Goal: Information Seeking & Learning: Learn about a topic

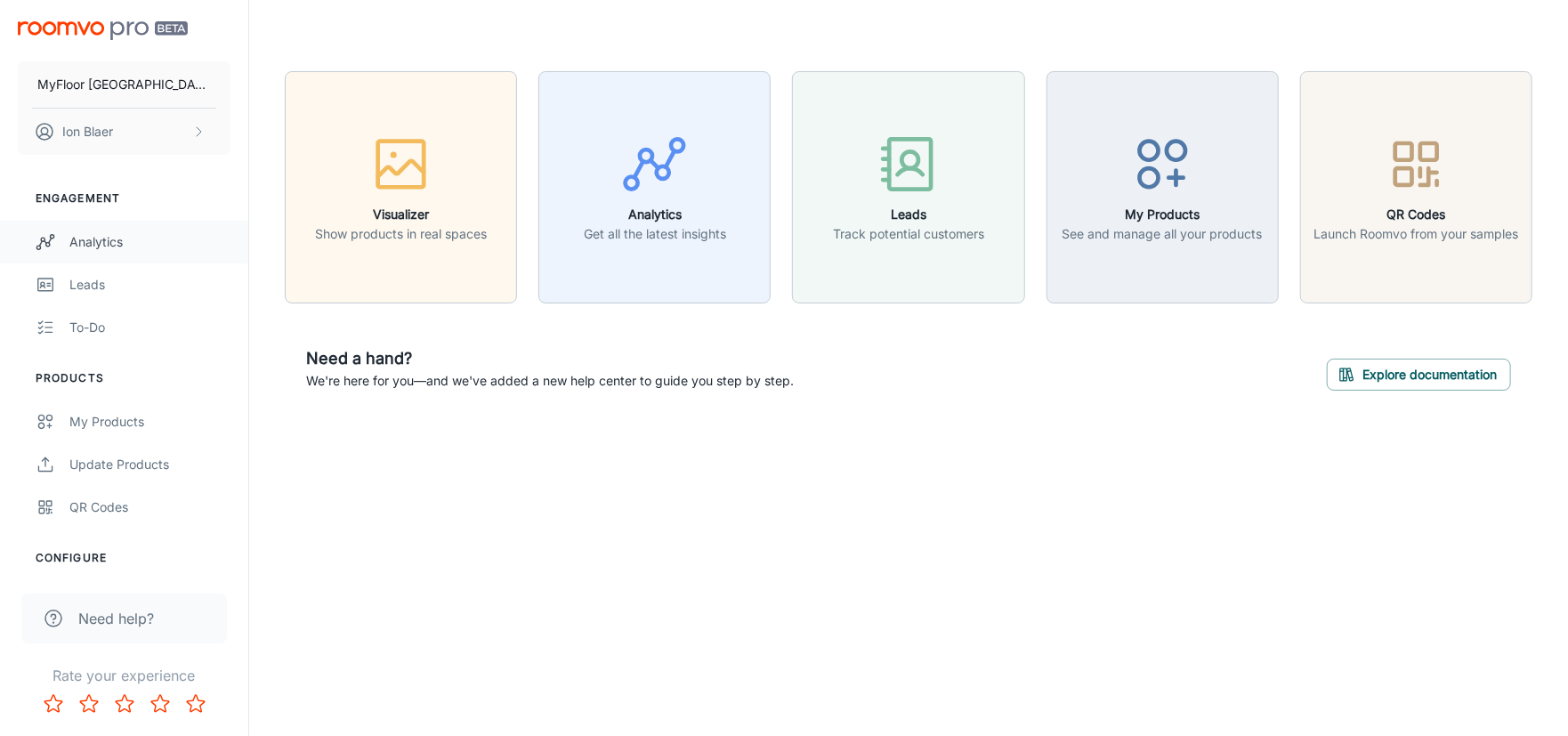
click at [109, 237] on div "Analytics" at bounding box center [149, 242] width 161 height 19
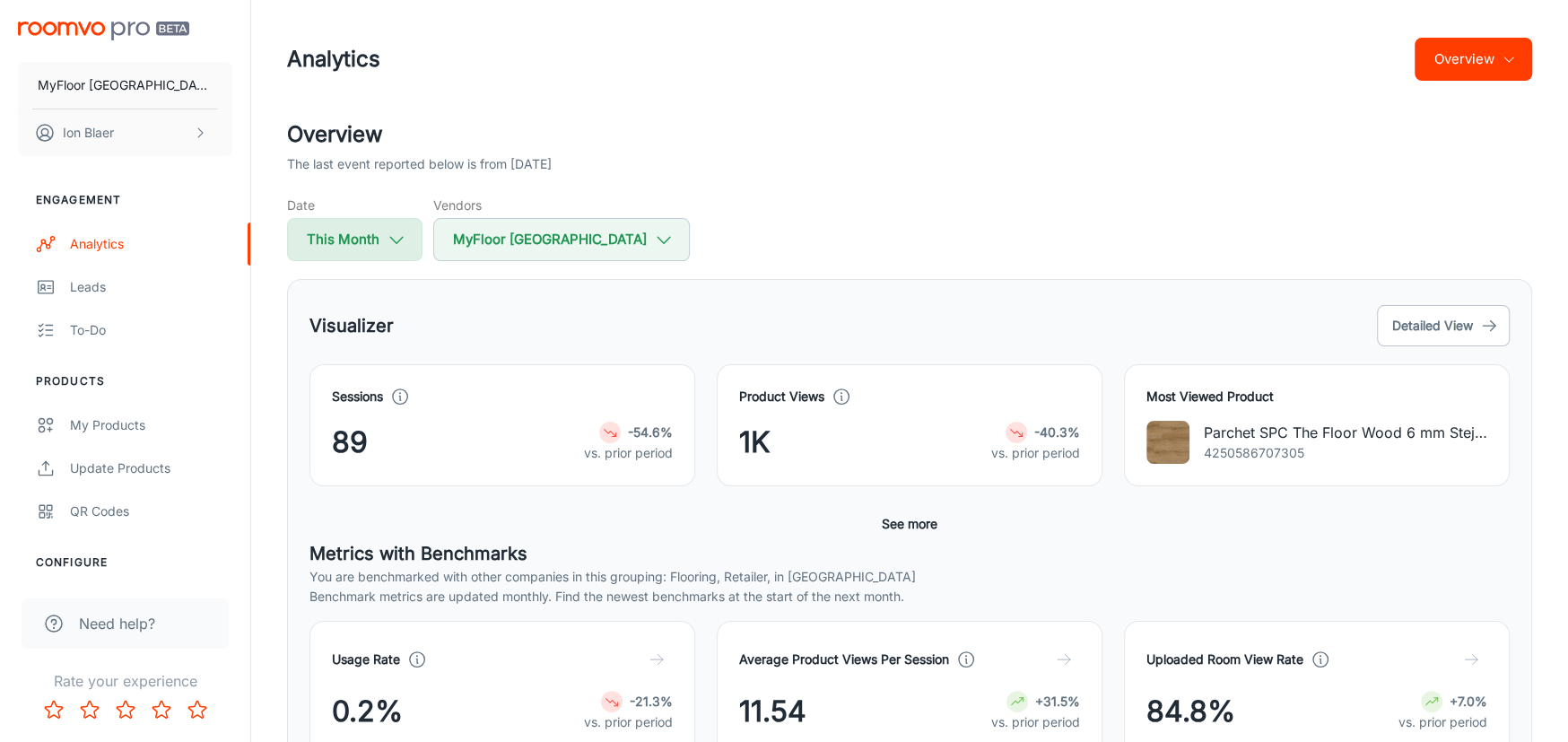
click at [388, 234] on icon "button" at bounding box center [397, 239] width 19 height 19
select select "7"
select select "2025"
select select "7"
select select "2025"
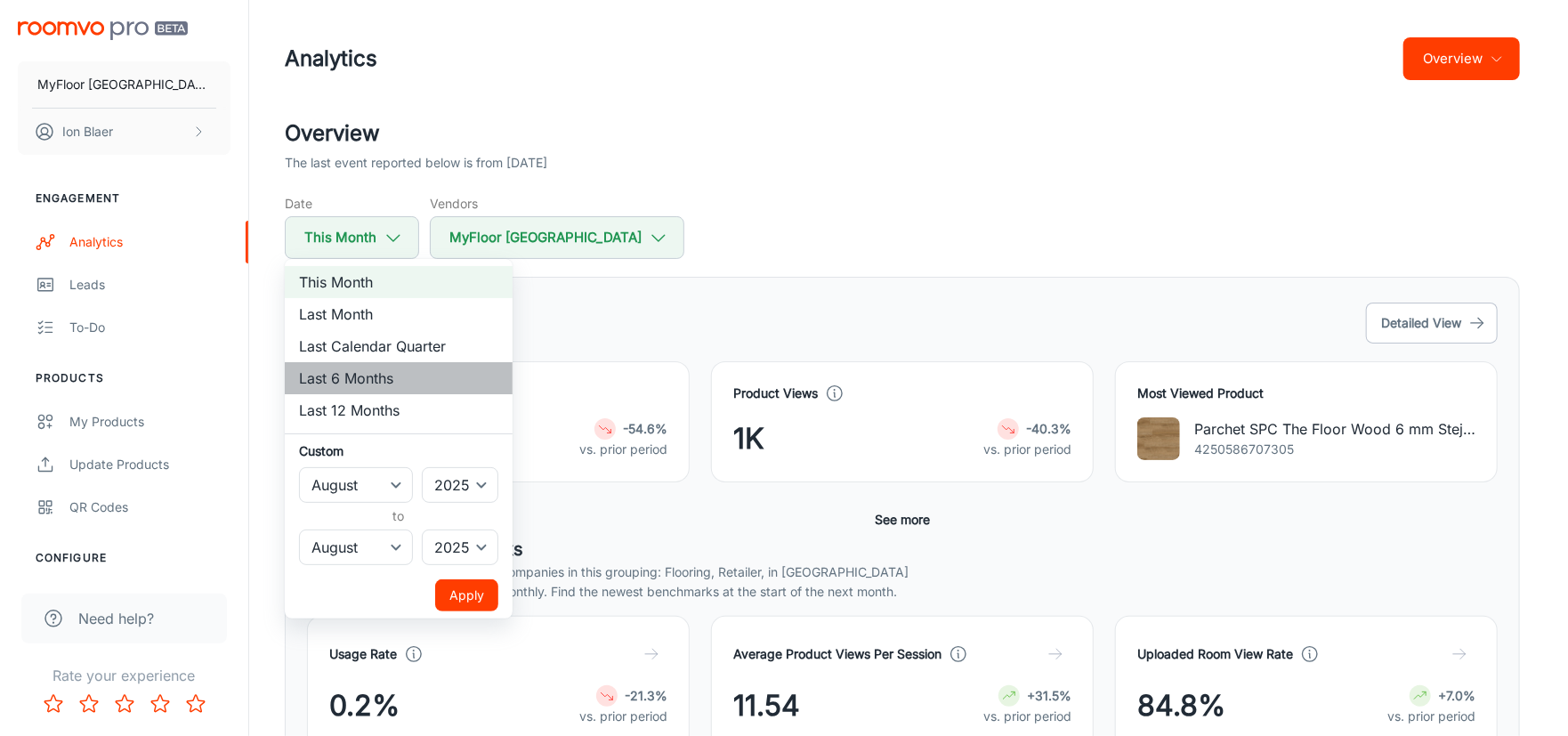
click at [380, 373] on li "Last 6 Months" at bounding box center [398, 378] width 228 height 32
select select "1"
select select "6"
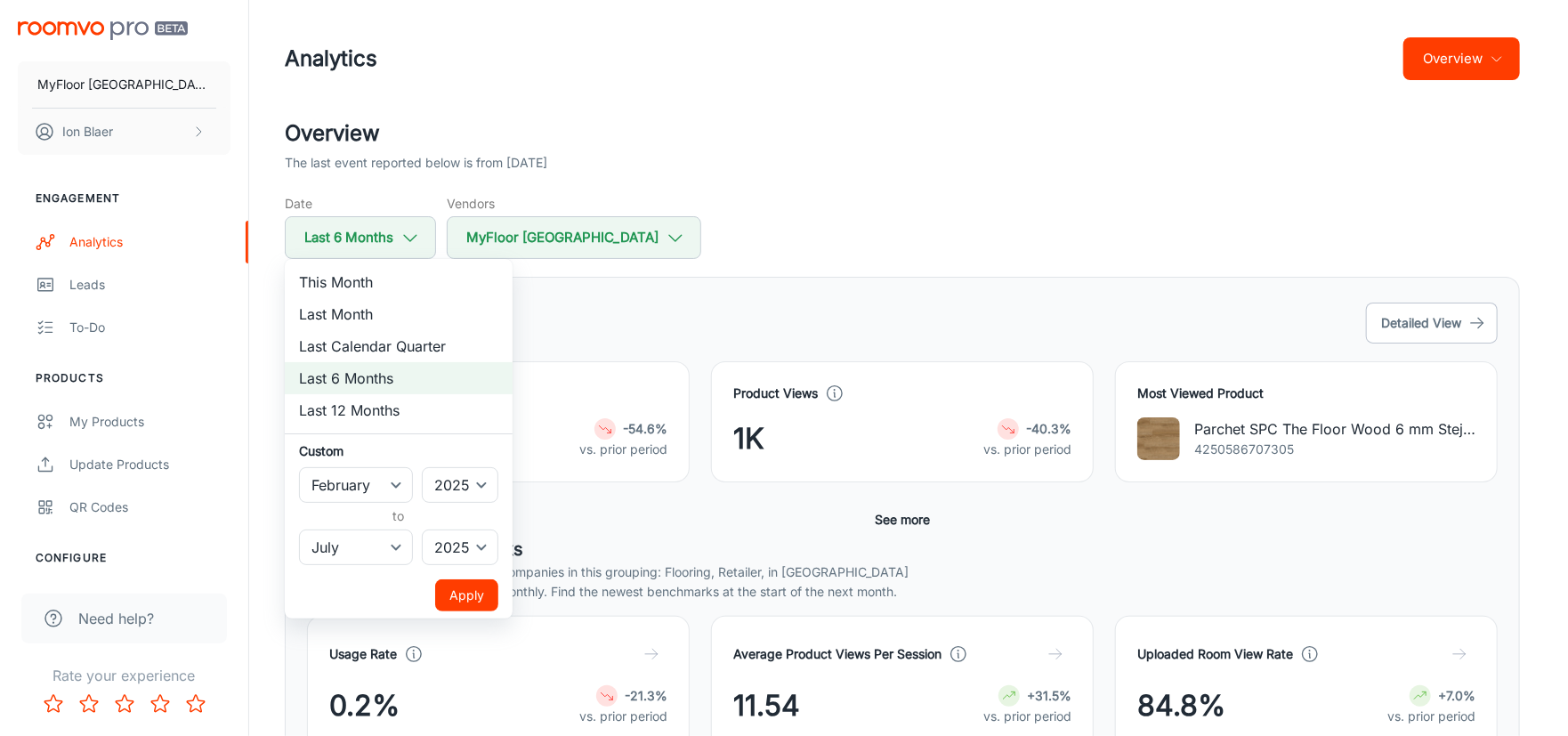
click at [484, 603] on button "Apply" at bounding box center [467, 595] width 64 height 32
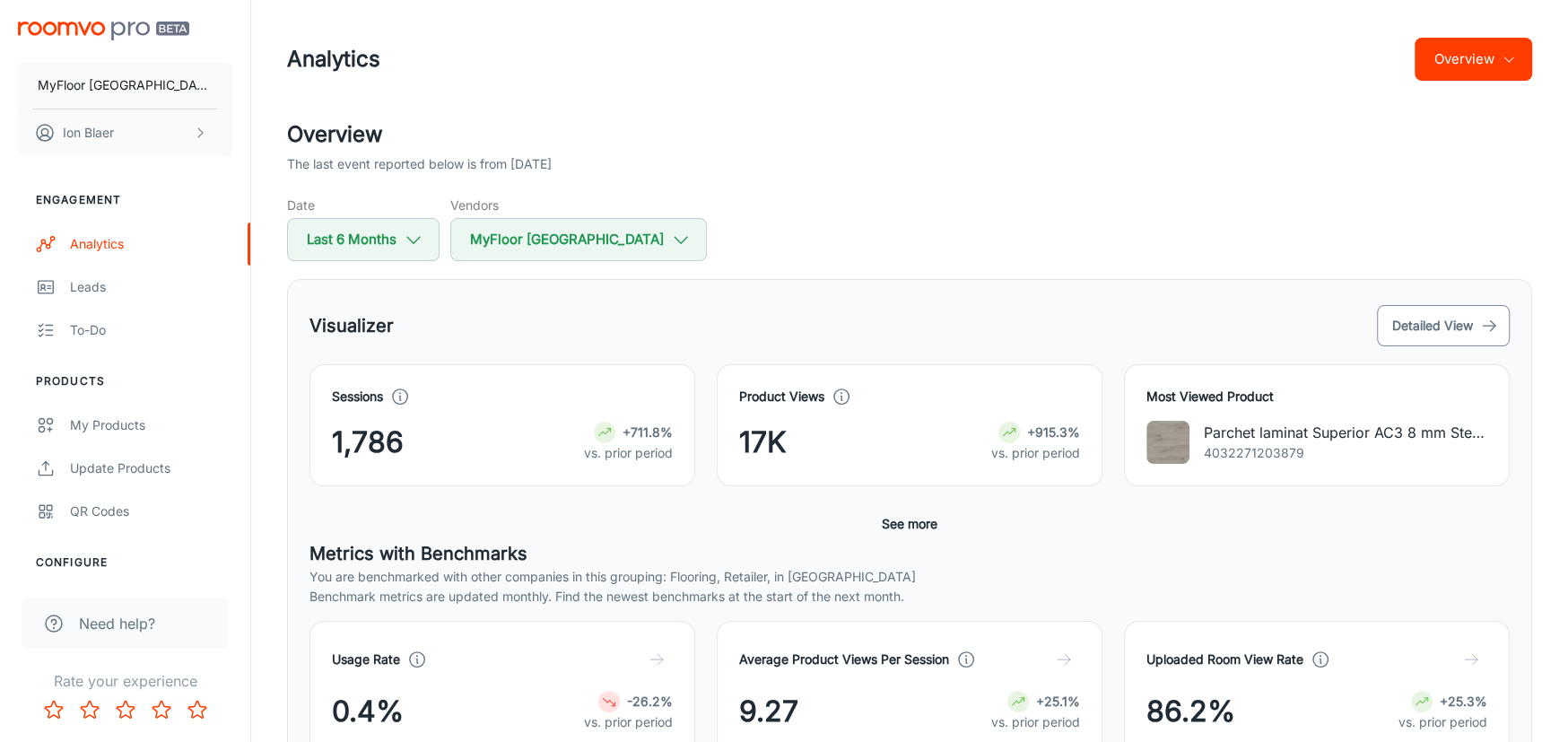
click at [1462, 316] on button "Detailed View" at bounding box center [1444, 326] width 133 height 41
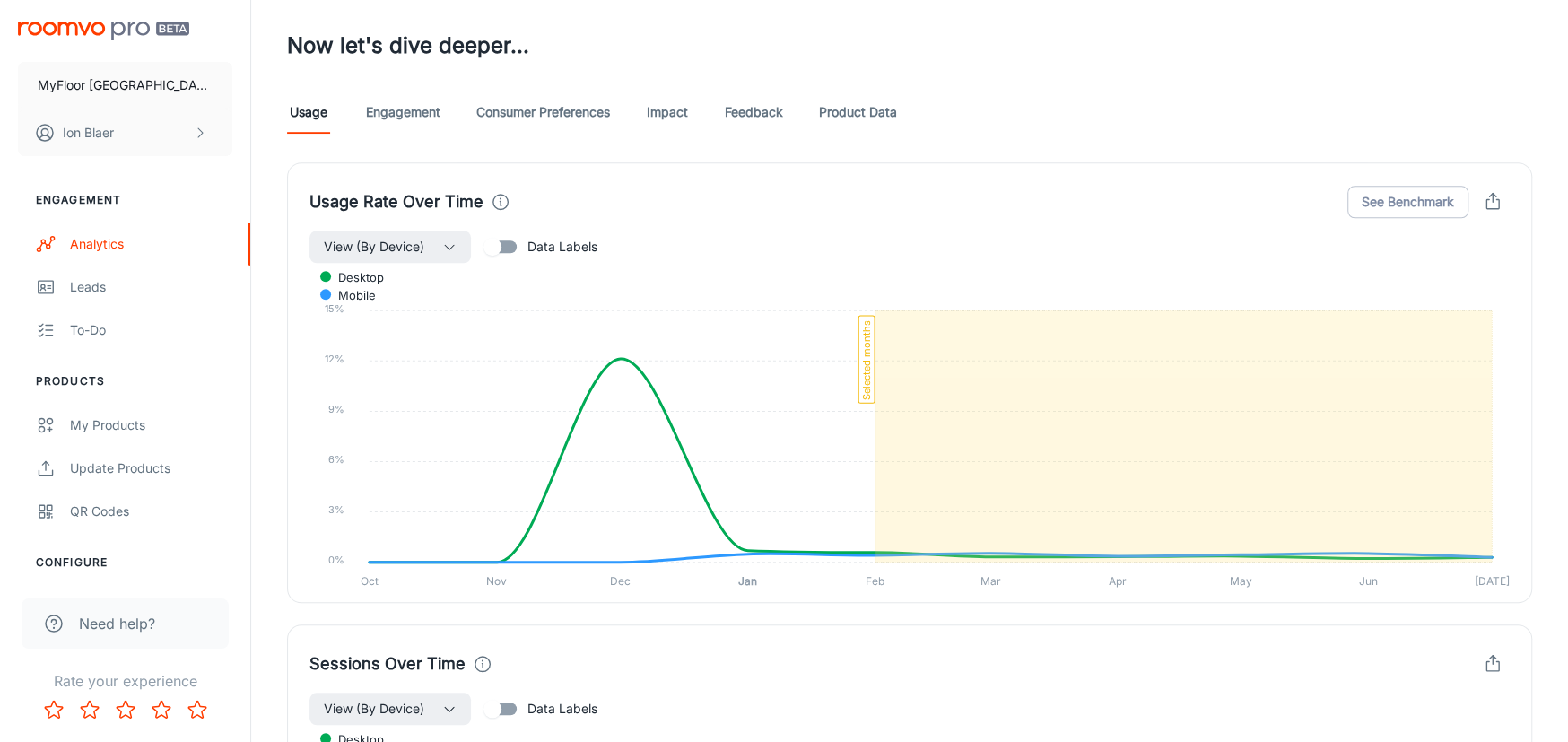
scroll to position [969, 0]
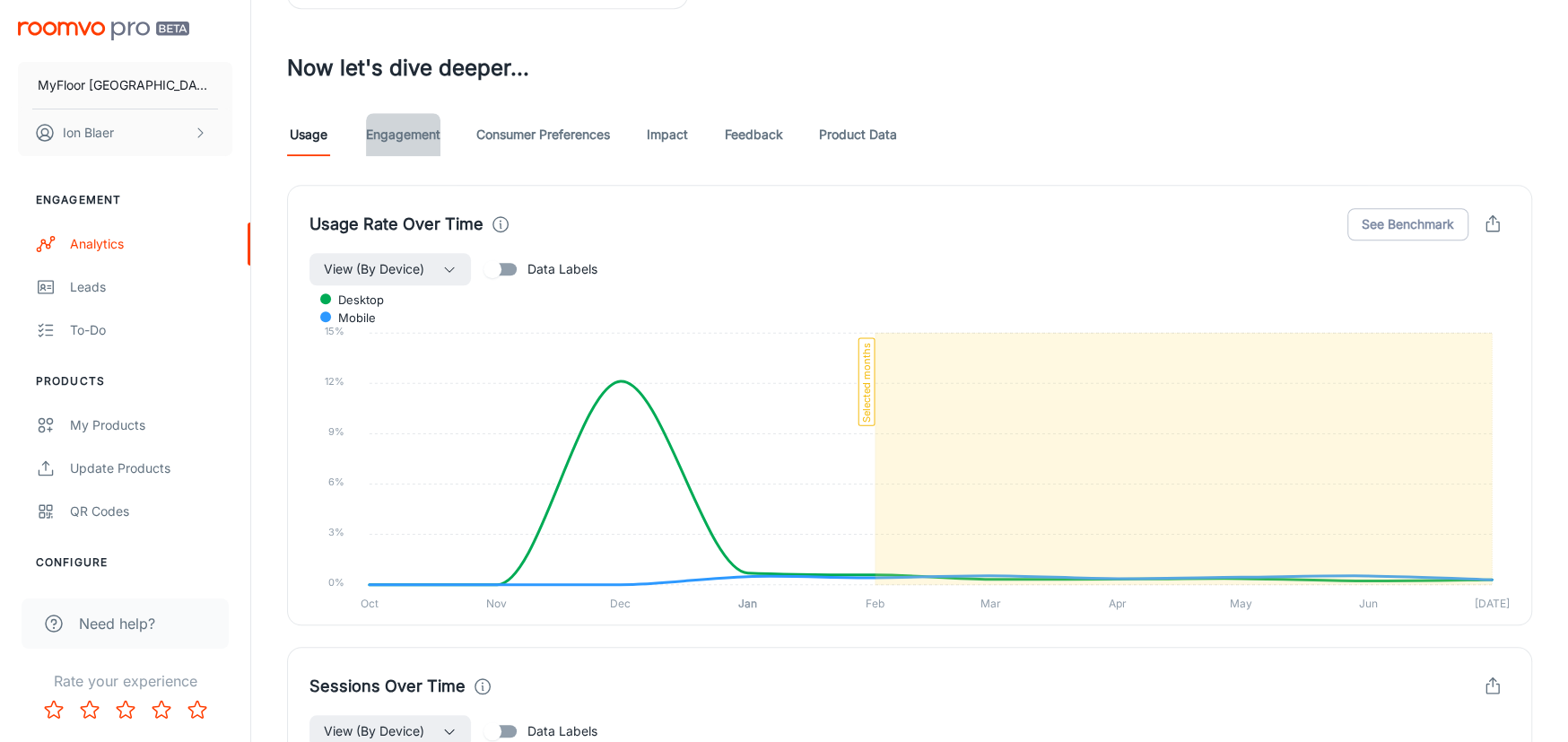
click at [420, 125] on link "Engagement" at bounding box center [403, 134] width 75 height 43
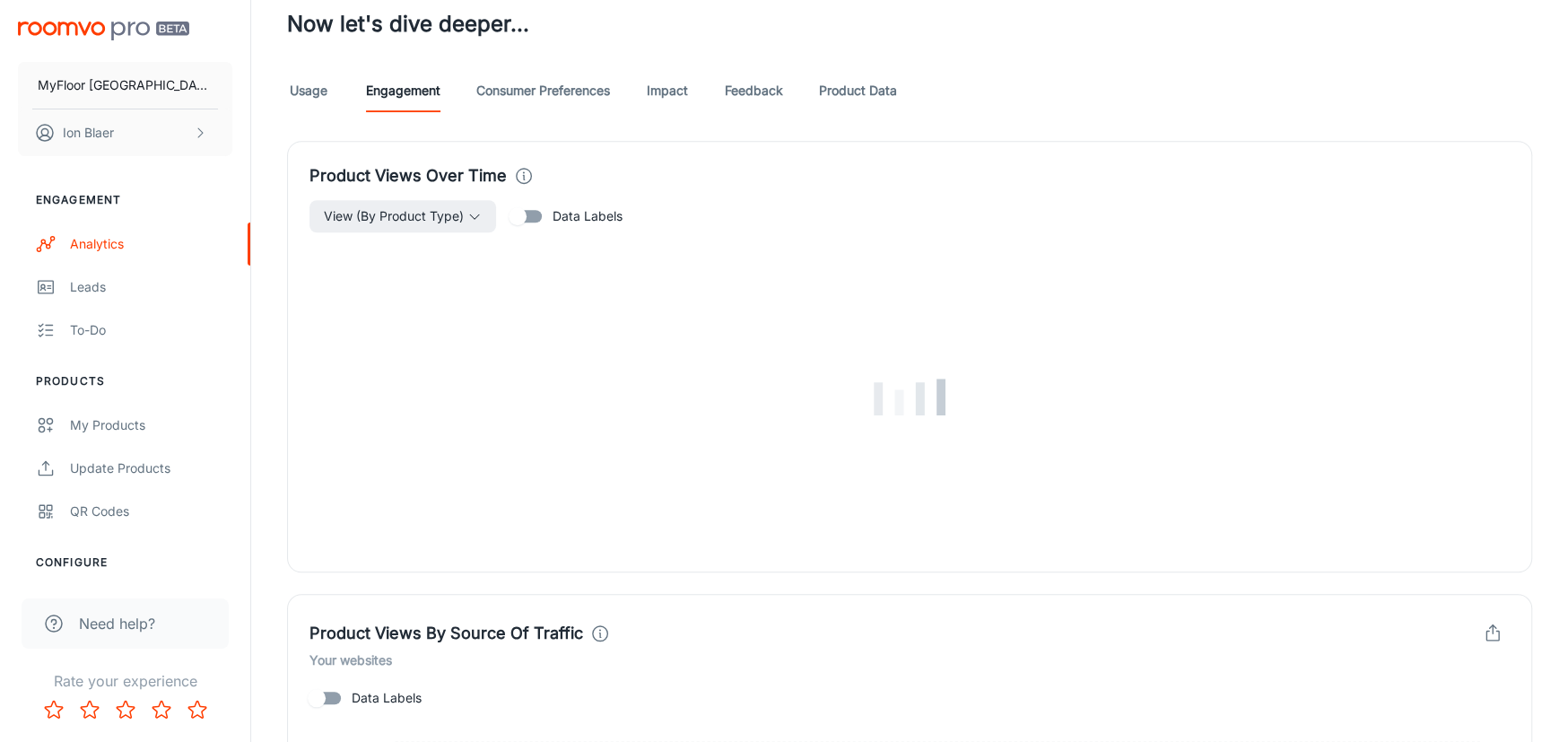
scroll to position [1046, 0]
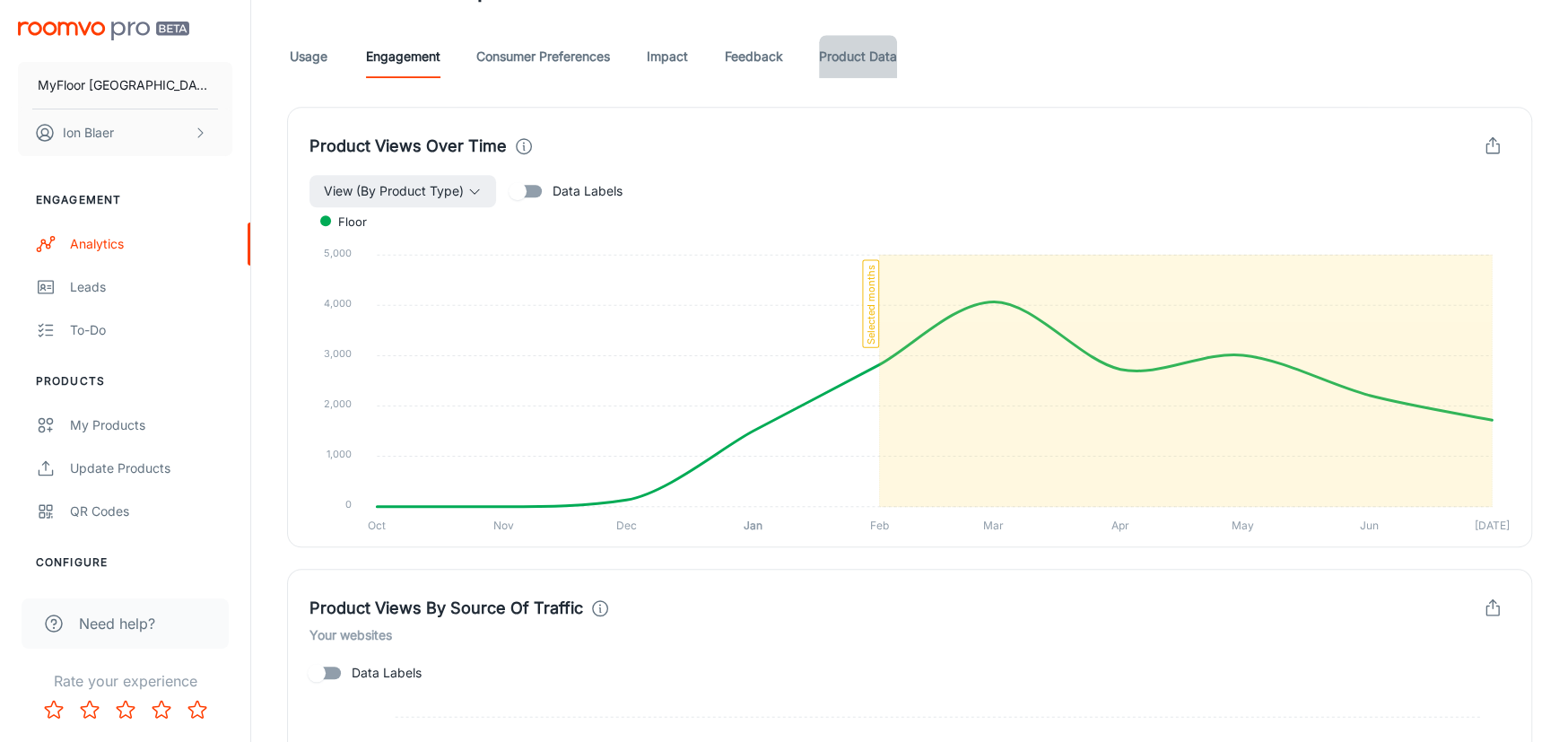
click at [863, 56] on link "Product Data" at bounding box center [858, 56] width 78 height 43
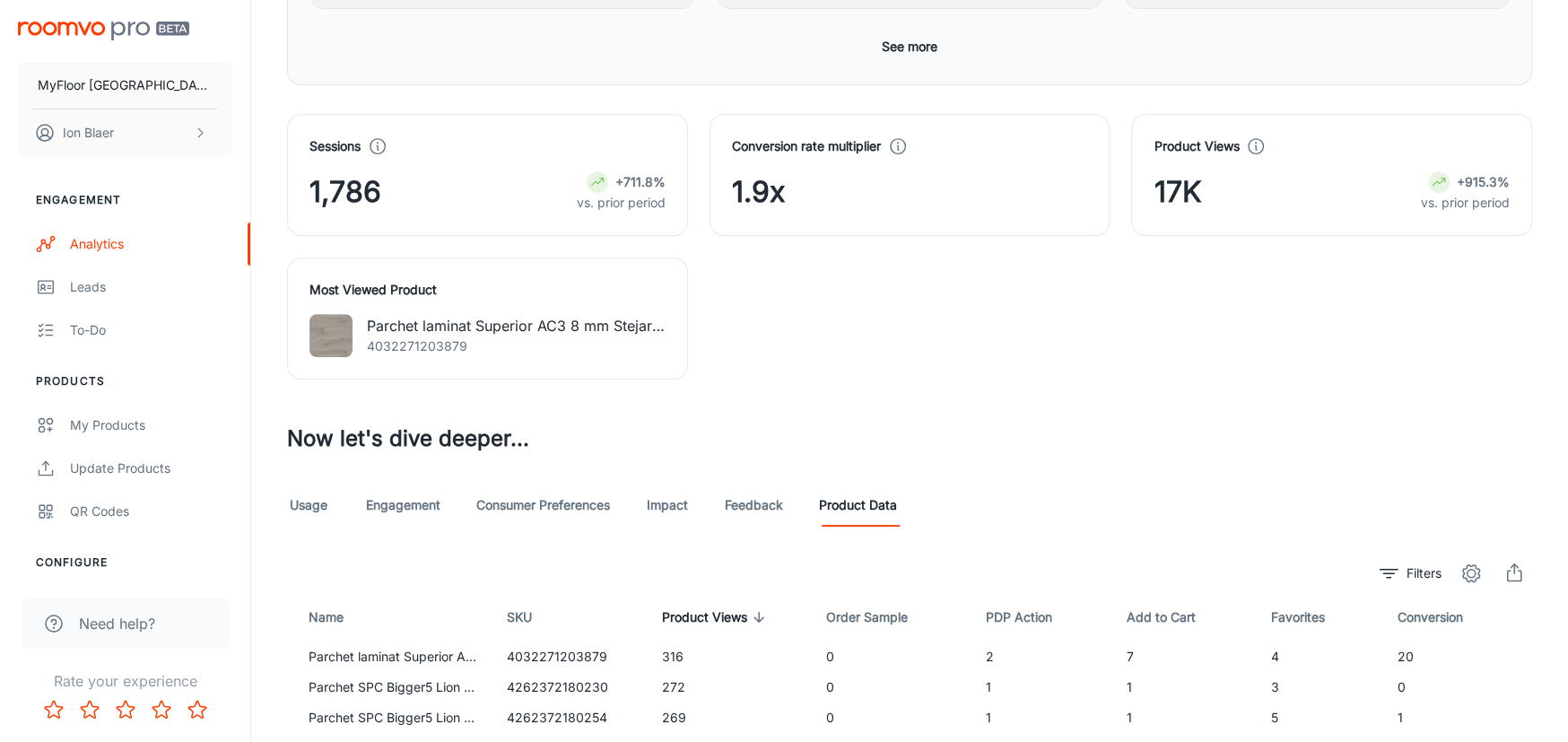
scroll to position [897, 0]
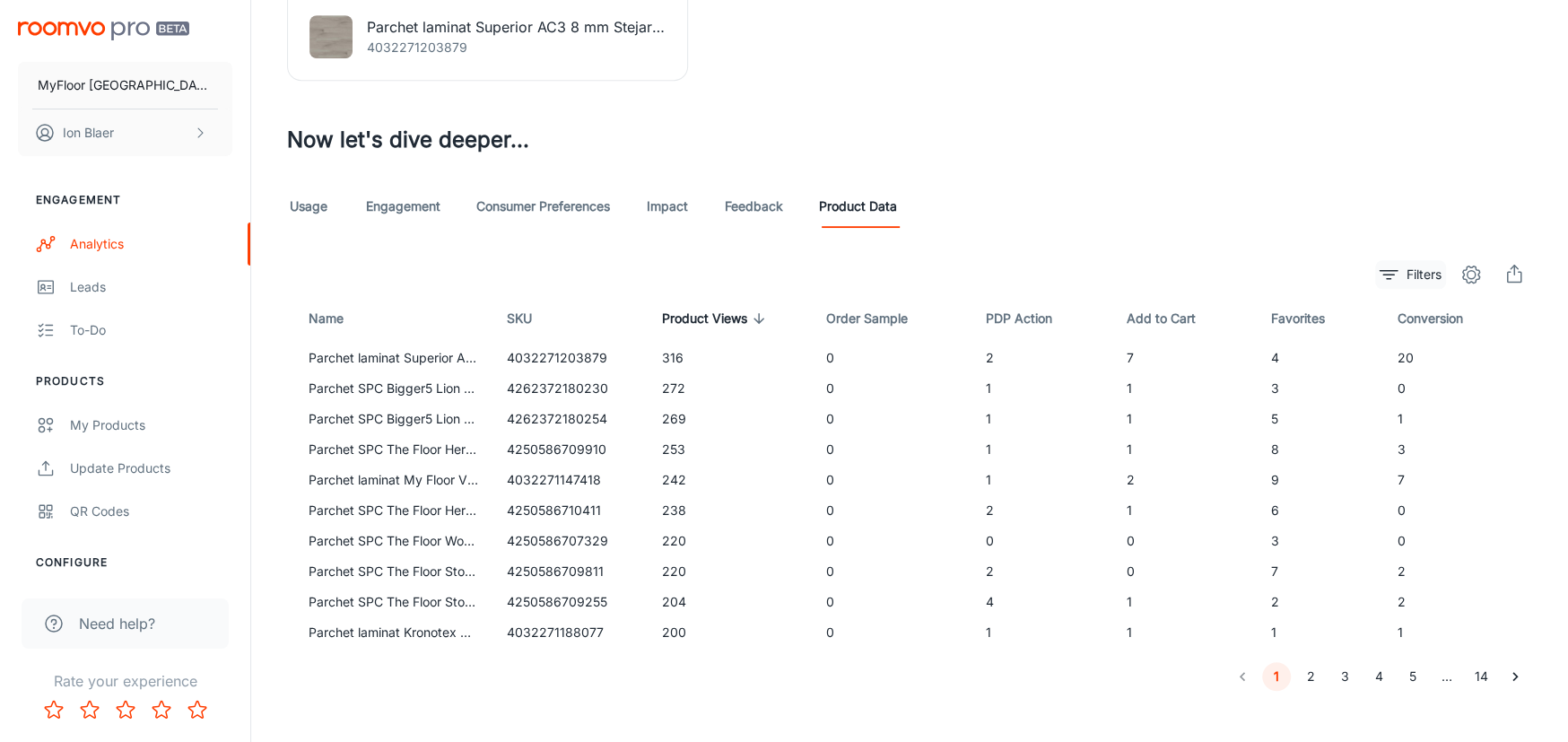
click at [1424, 275] on p "Filters" at bounding box center [1424, 274] width 35 height 19
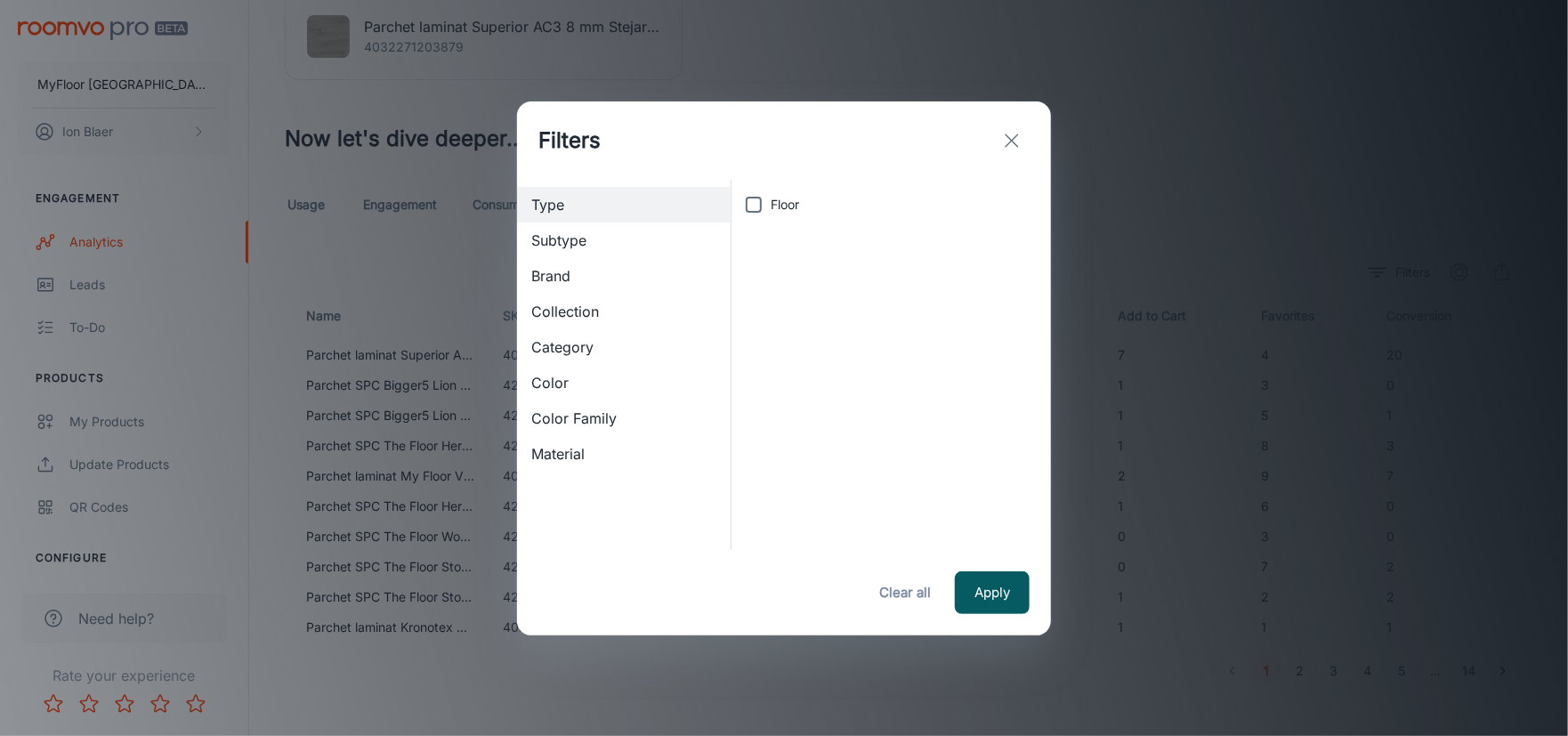
click at [574, 311] on span "Collection" at bounding box center [624, 312] width 185 height 21
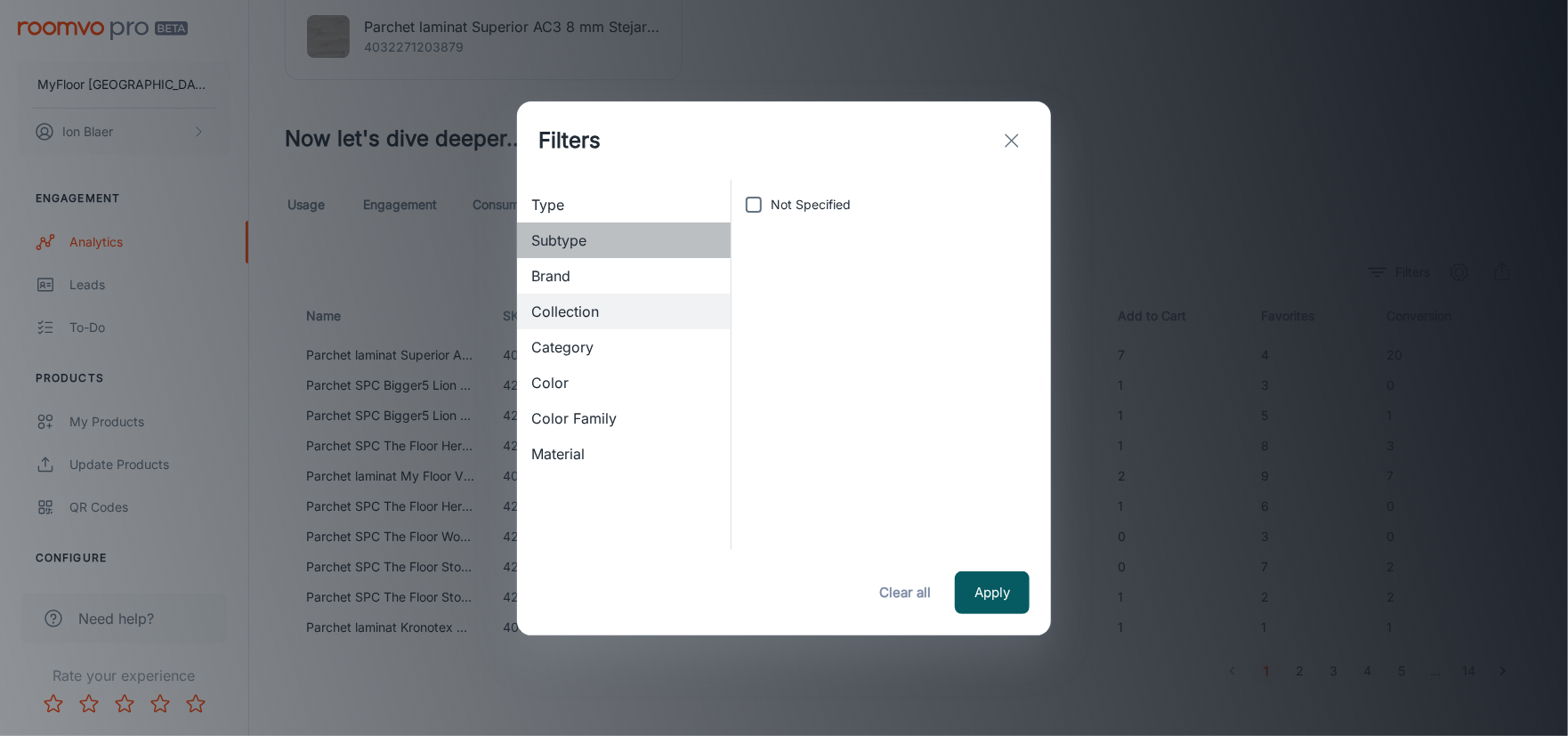
click at [560, 232] on span "Subtype" at bounding box center [624, 240] width 185 height 21
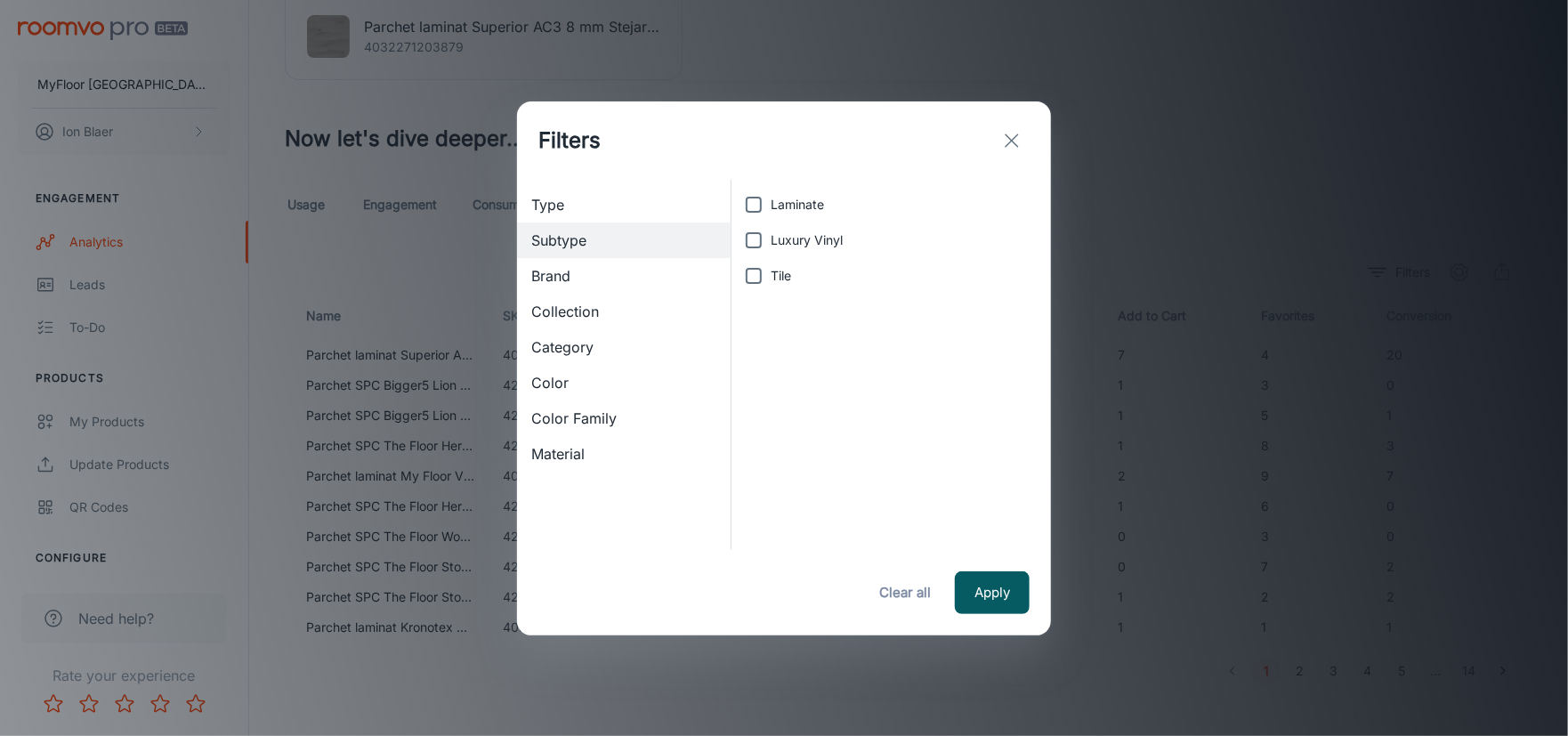
click at [562, 202] on span "Type" at bounding box center [624, 204] width 185 height 21
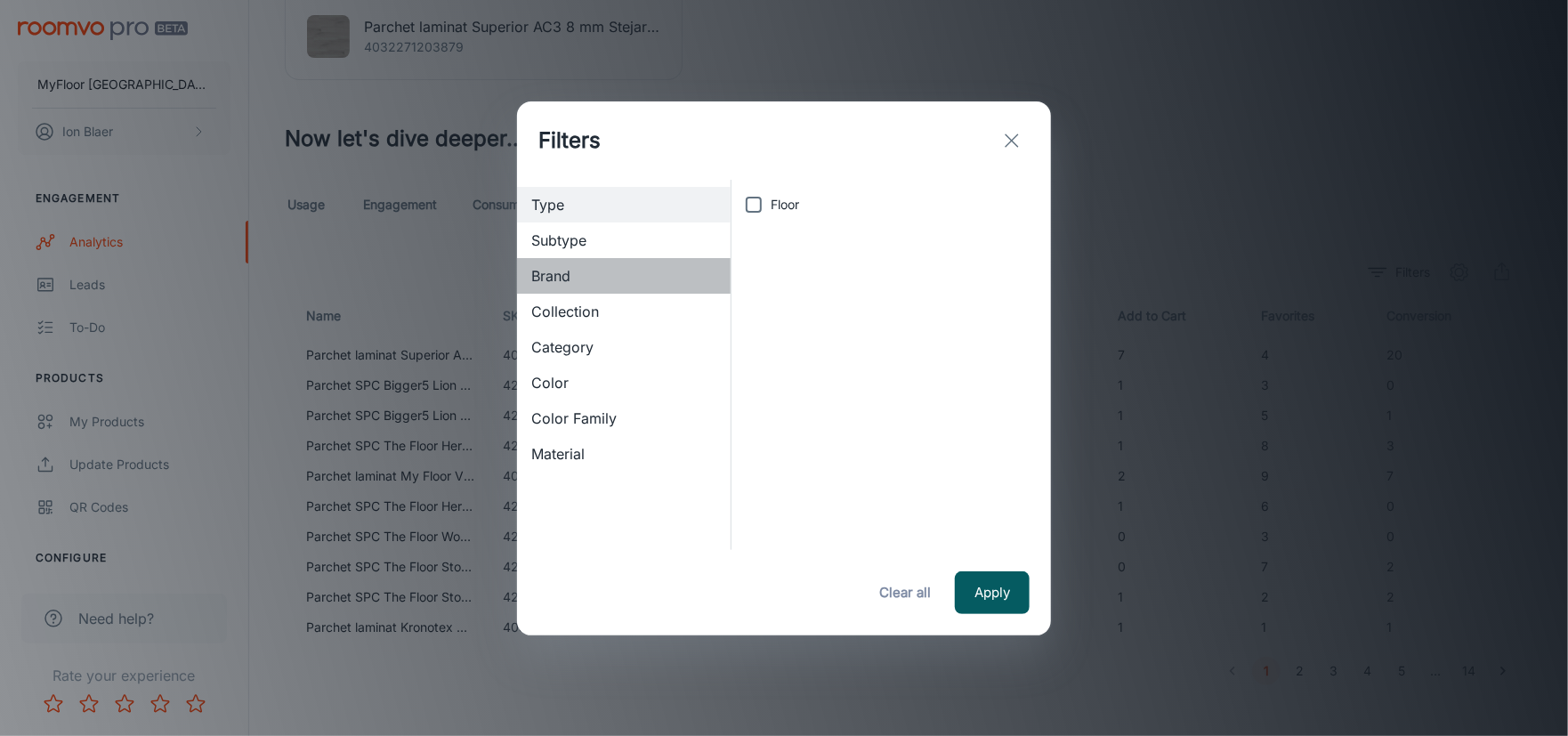
click at [563, 275] on span "Brand" at bounding box center [624, 276] width 185 height 21
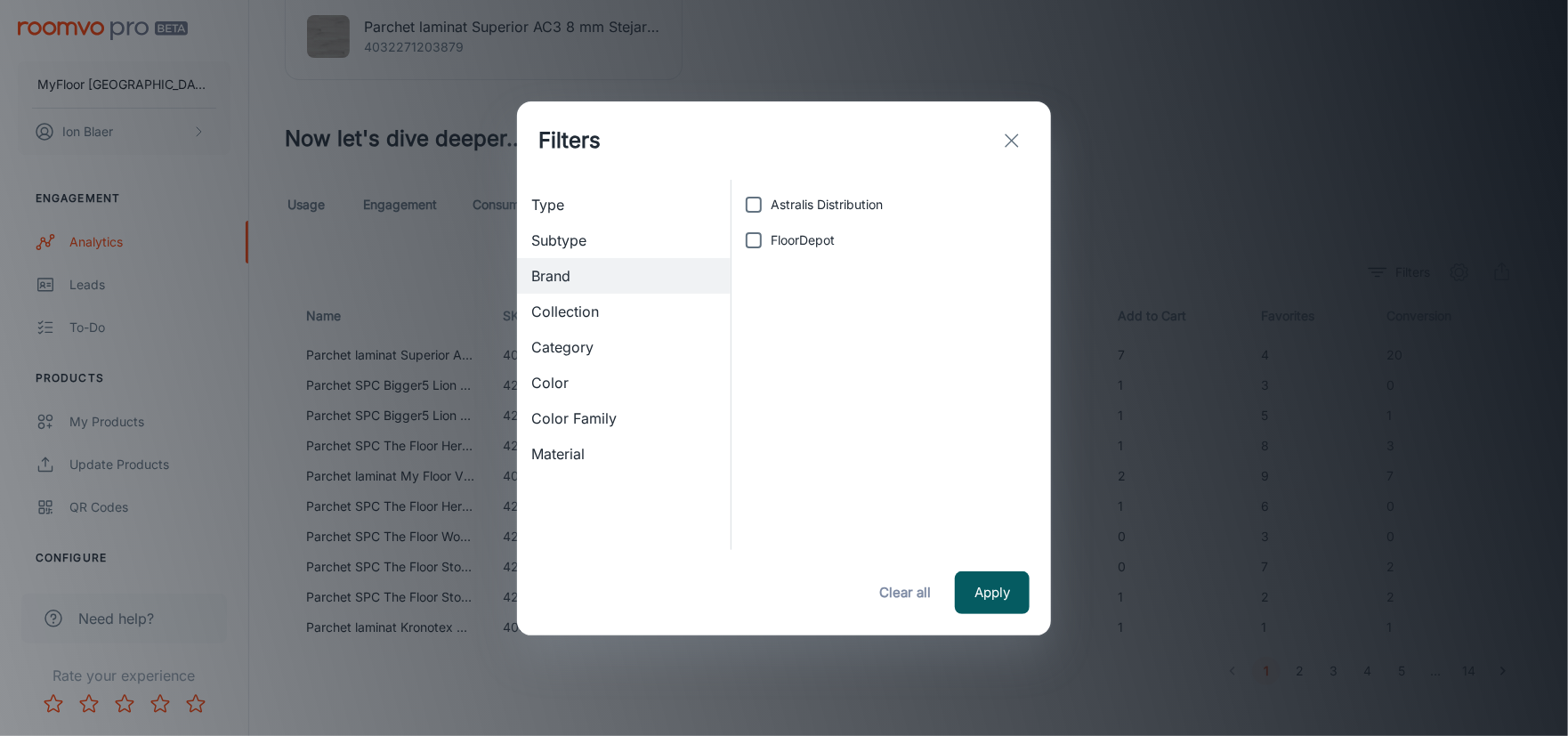
click at [570, 309] on span "Collection" at bounding box center [624, 312] width 185 height 21
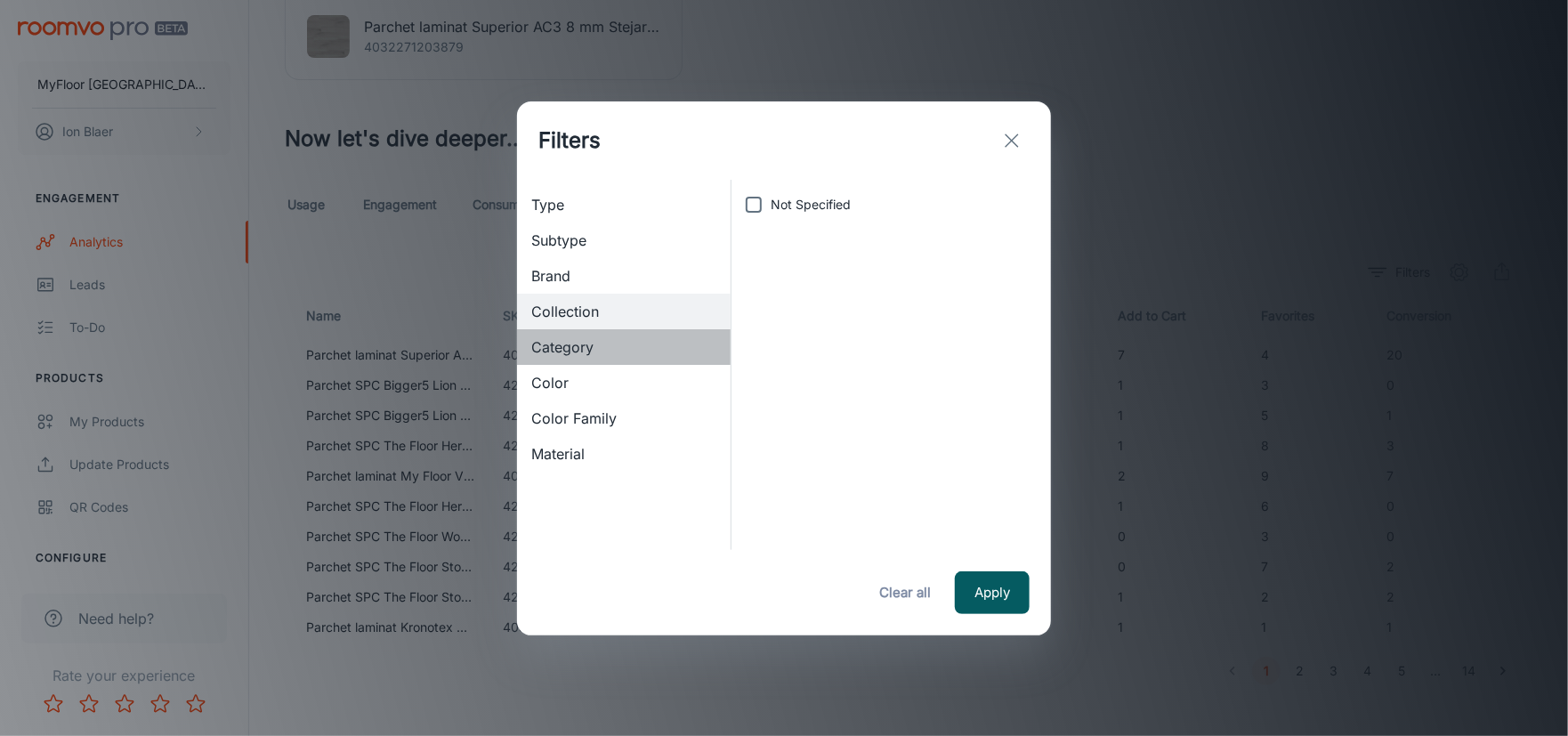
click at [572, 348] on span "Category" at bounding box center [624, 347] width 185 height 21
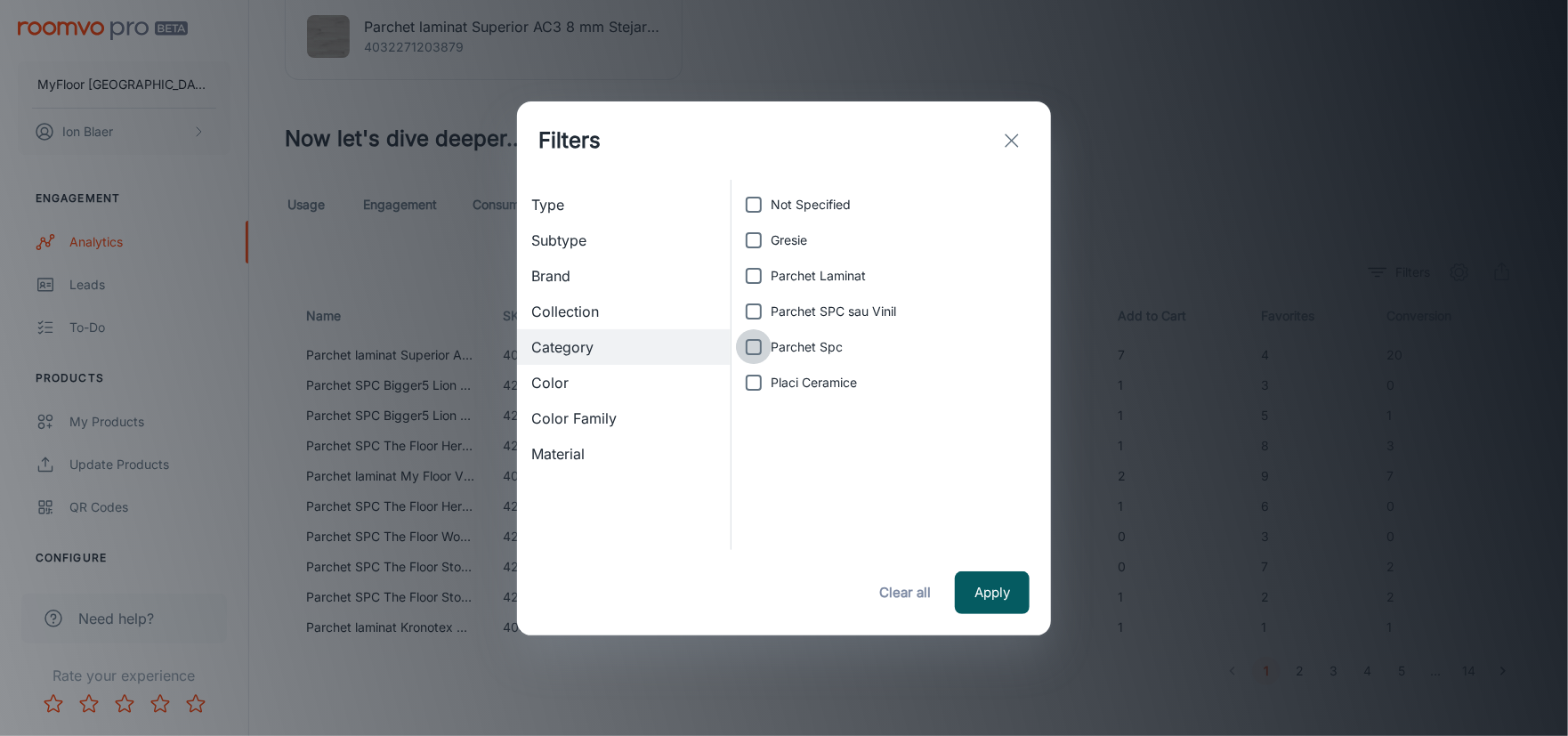
click at [751, 346] on input "Parchet Spc" at bounding box center [753, 346] width 36 height 36
checkbox input "true"
click at [755, 309] on input "Parchet SPC sau Vinil" at bounding box center [753, 312] width 36 height 36
checkbox input "true"
click at [979, 586] on button "Apply" at bounding box center [992, 592] width 75 height 42
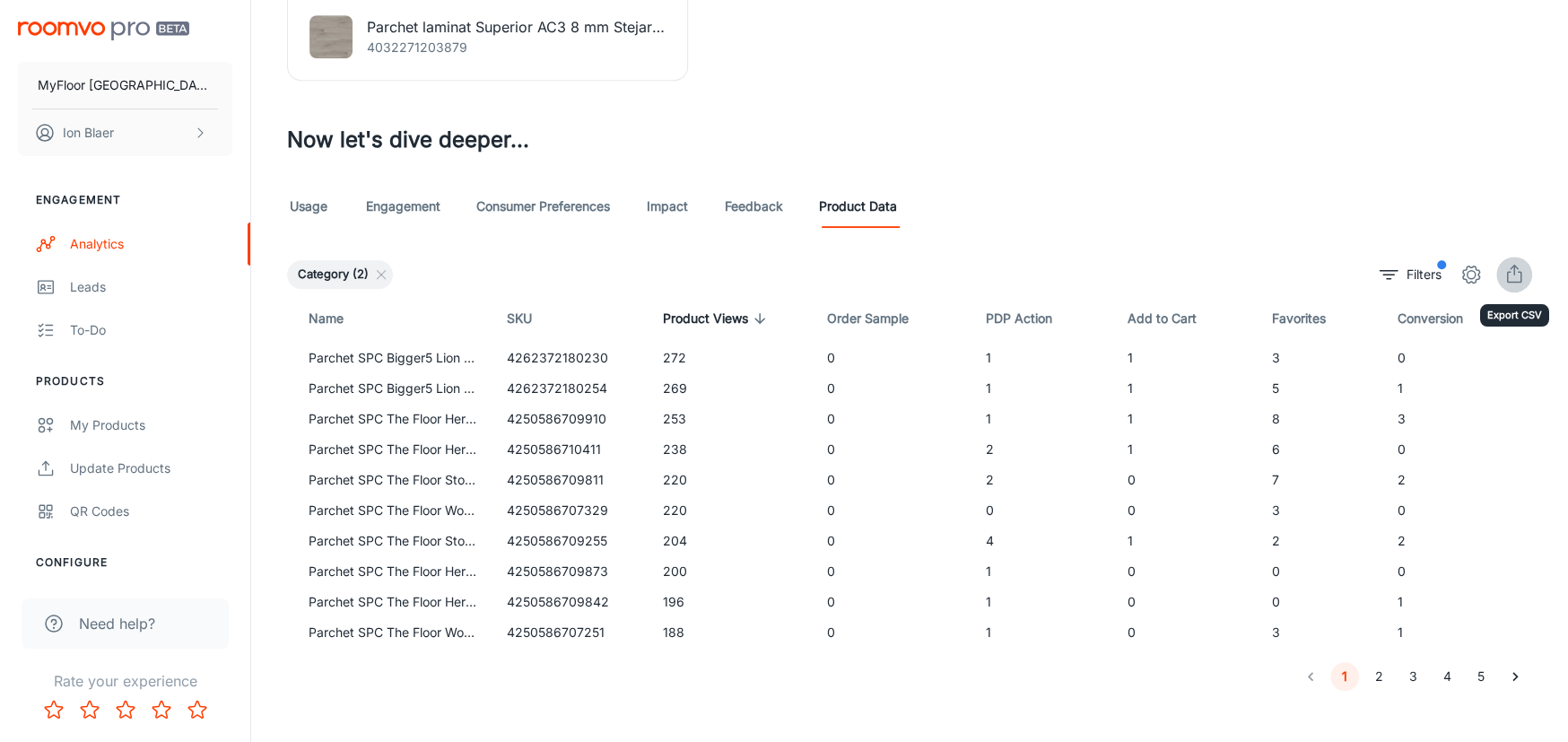
click at [1521, 259] on button "export" at bounding box center [1514, 274] width 36 height 36
